Goal: Find contact information: Find contact information

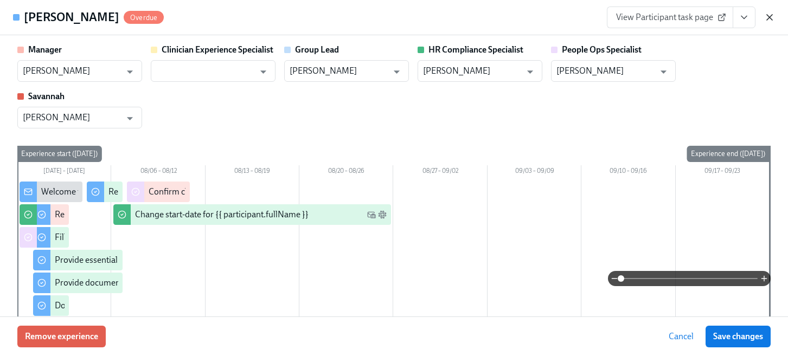
click at [770, 19] on icon "button" at bounding box center [769, 17] width 11 height 11
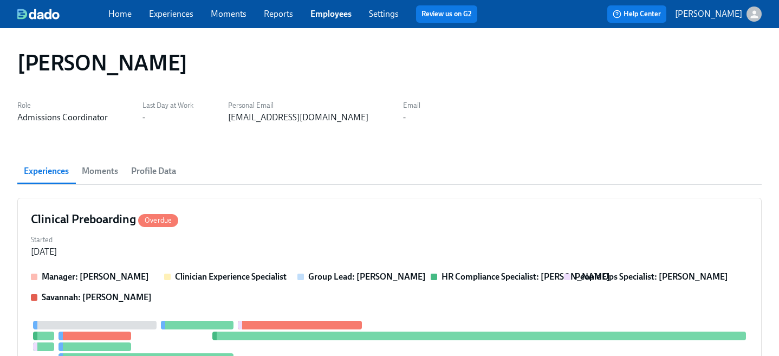
click at [334, 14] on link "Employees" at bounding box center [331, 14] width 41 height 10
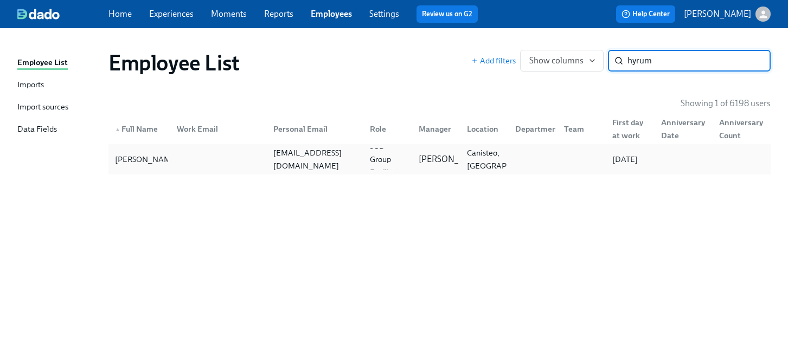
type input "hyrum"
click at [339, 156] on div "[EMAIL_ADDRESS][DOMAIN_NAME]" at bounding box center [315, 159] width 92 height 26
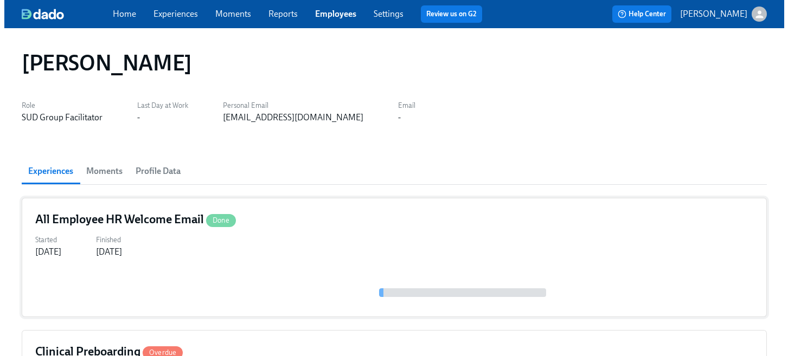
scroll to position [117, 0]
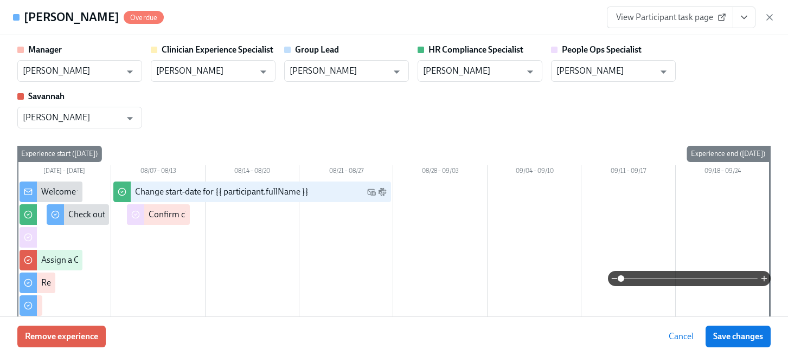
click at [679, 18] on span "View Participant task page" at bounding box center [670, 17] width 108 height 11
